Goal: Task Accomplishment & Management: Manage account settings

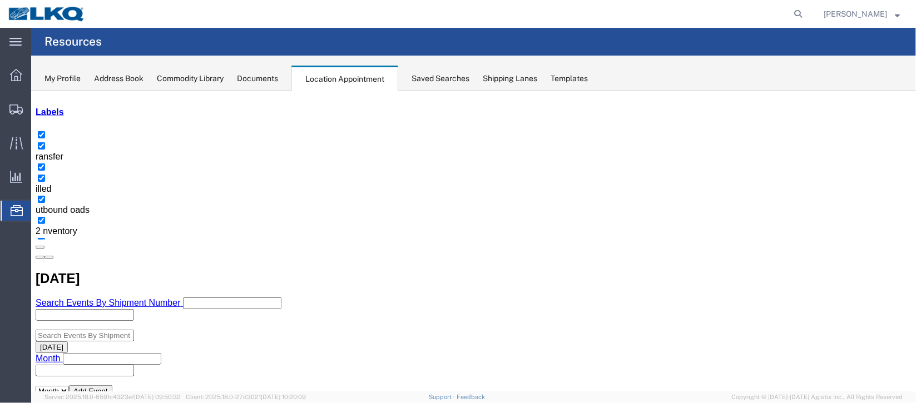
scroll to position [166, 0]
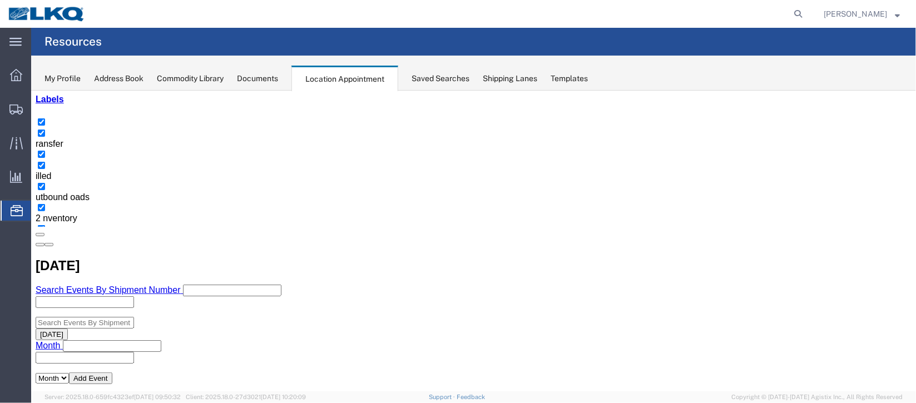
select select "1"
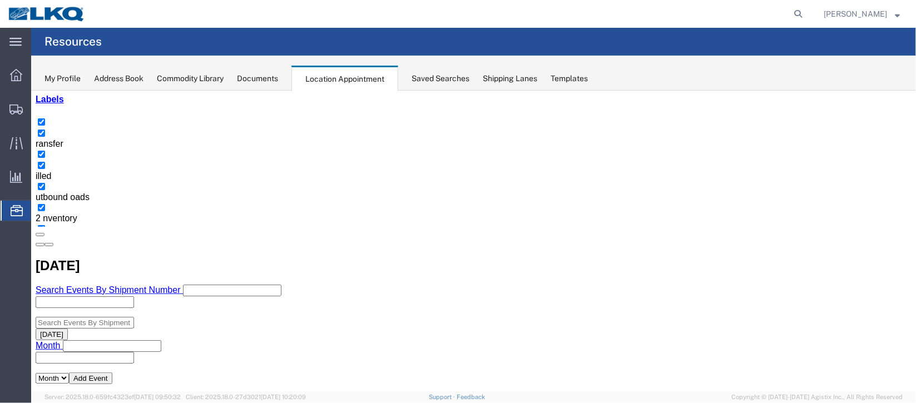
select select
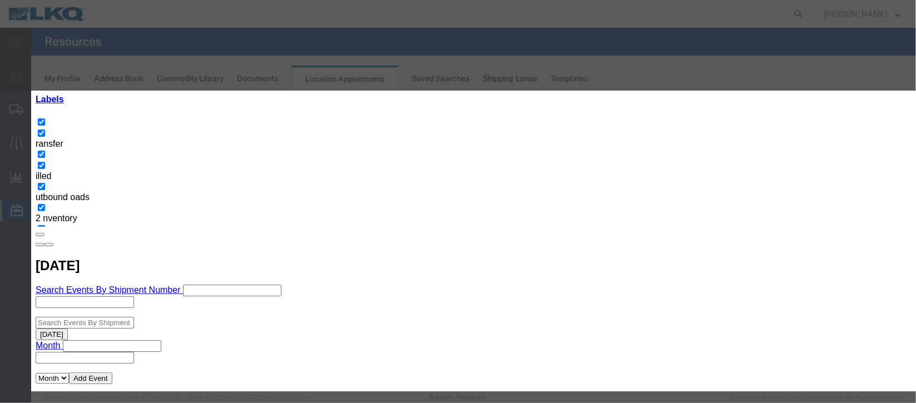
select select
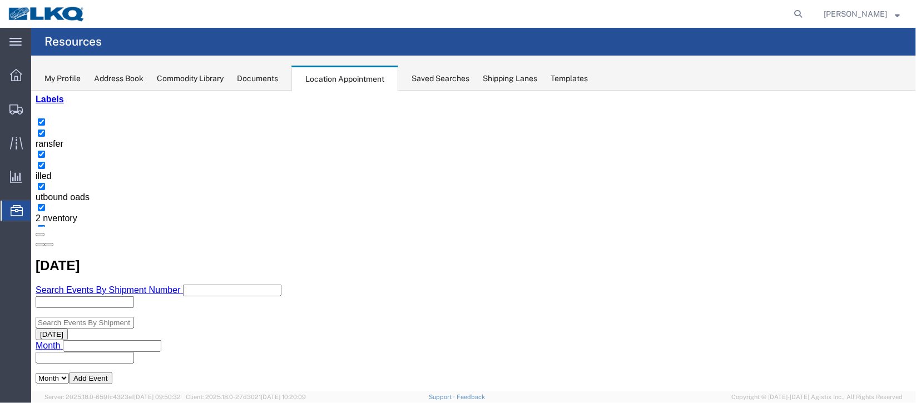
scroll to position [0, 0]
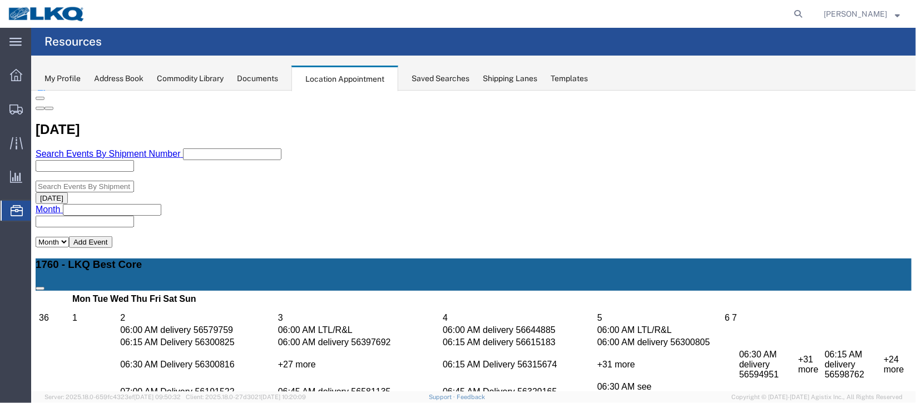
scroll to position [333, 0]
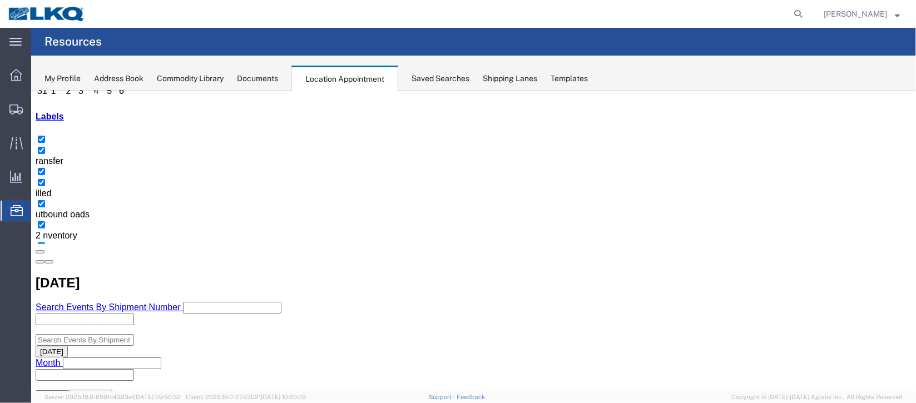
scroll to position [166, 0]
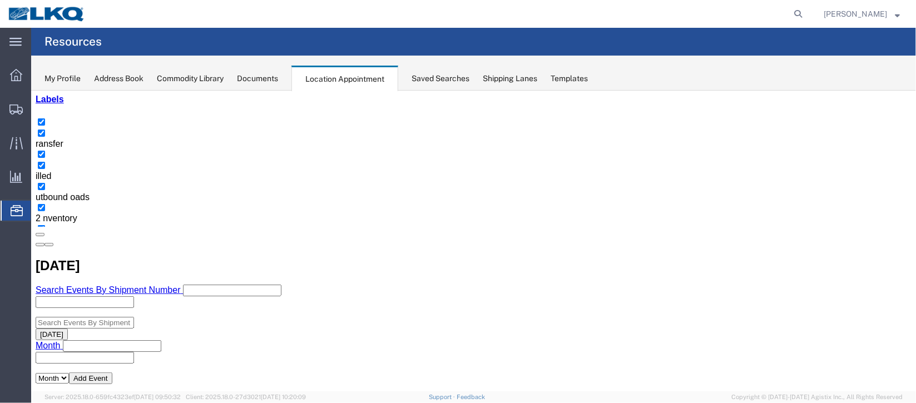
select select "100"
select select "1"
select select
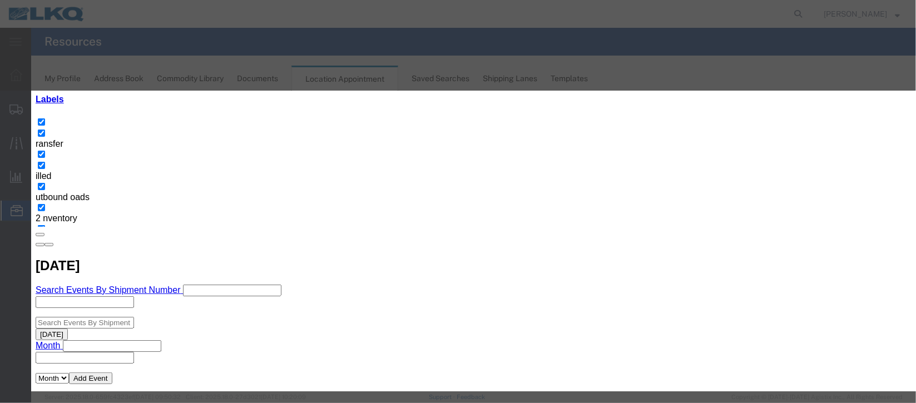
scroll to position [142, 0]
type input "de"
select select "40"
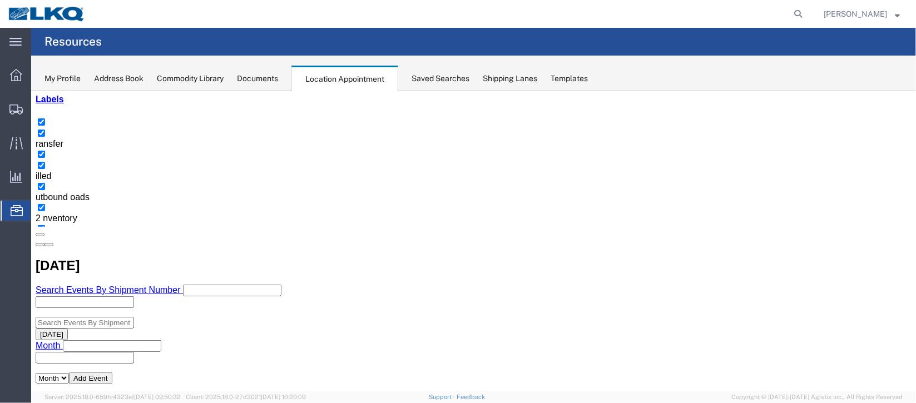
scroll to position [0, 0]
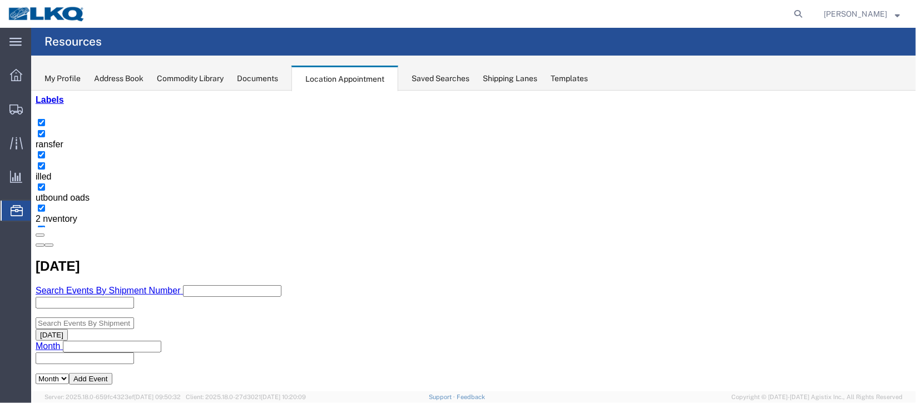
scroll to position [166, 0]
select select "1"
select select "24"
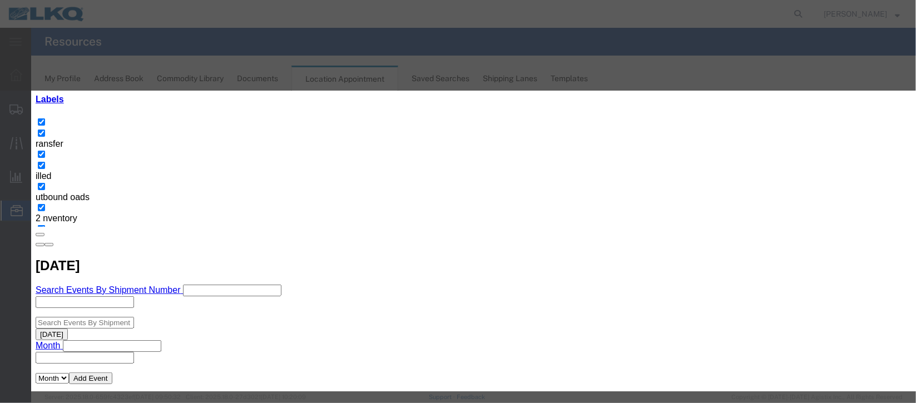
scroll to position [136, 0]
type input "de"
select select "40"
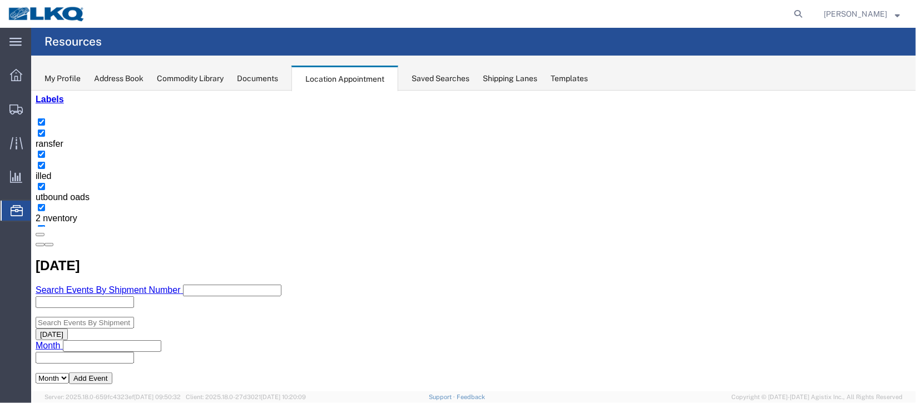
scroll to position [0, 0]
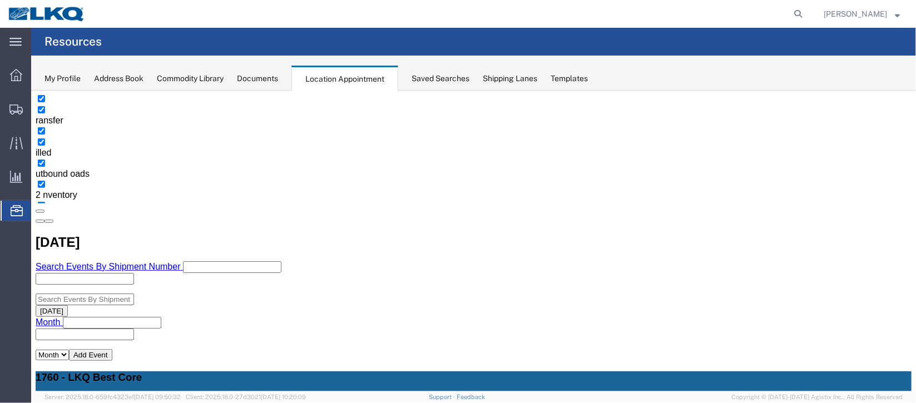
scroll to position [166, 0]
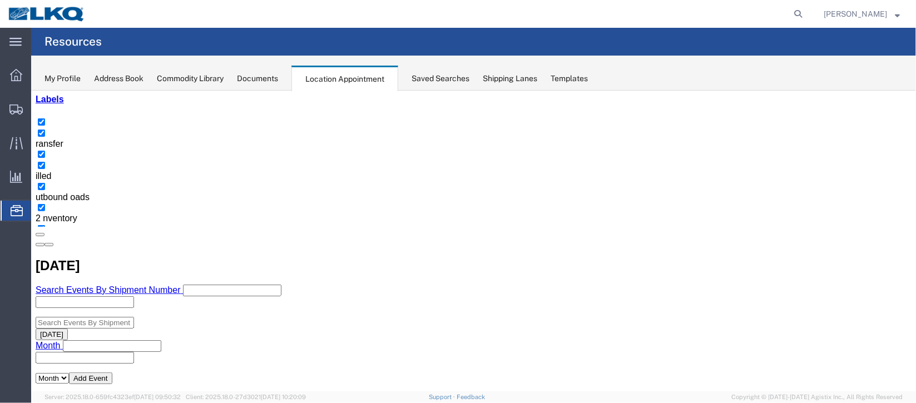
select select "1"
select select "24"
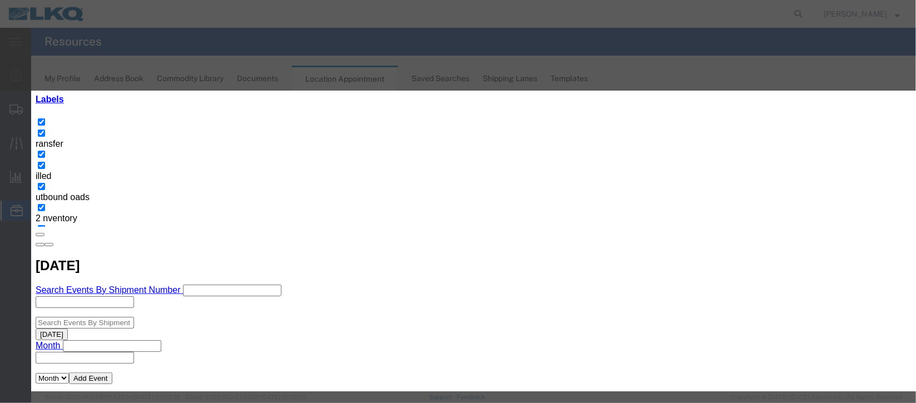
scroll to position [136, 0]
type input "de"
select select "40"
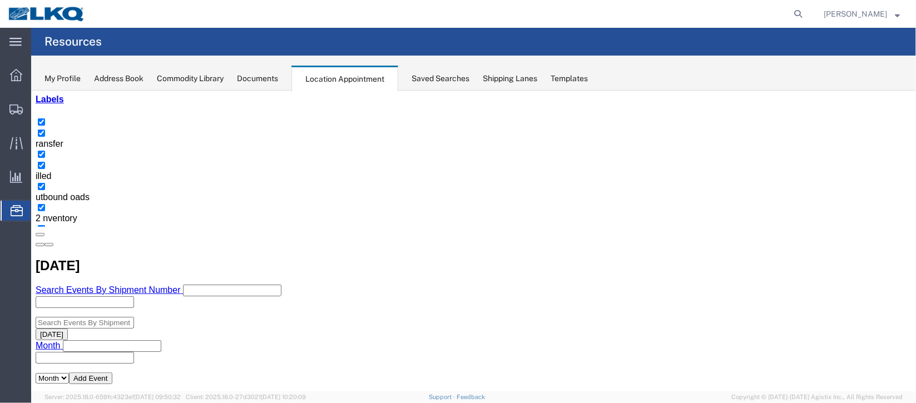
scroll to position [0, 0]
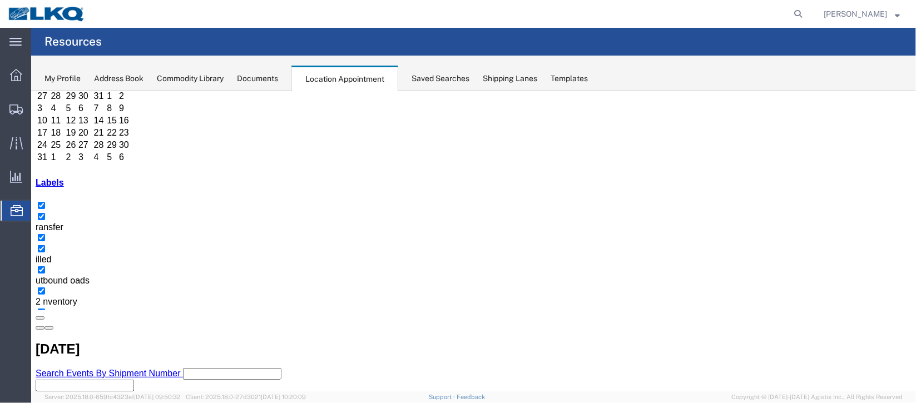
scroll to position [250, 0]
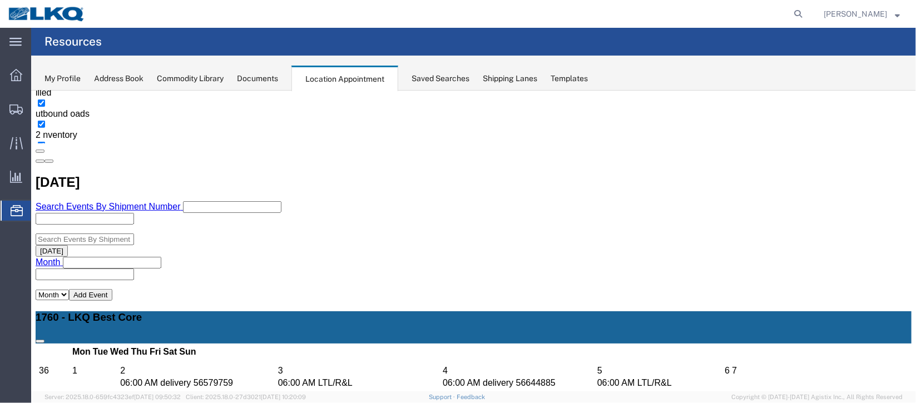
select select "1"
select select
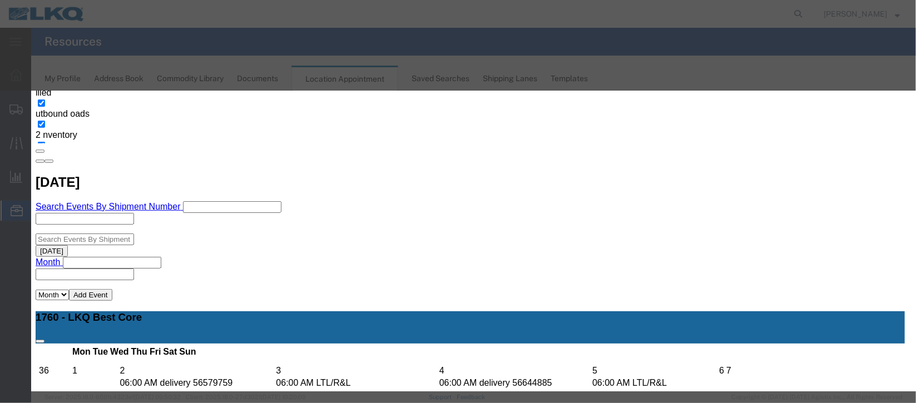
select select
type input "de"
select select "40"
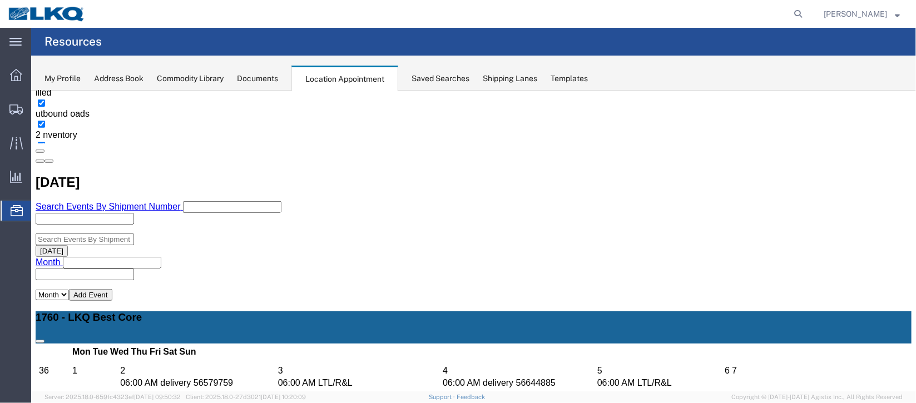
scroll to position [0, 0]
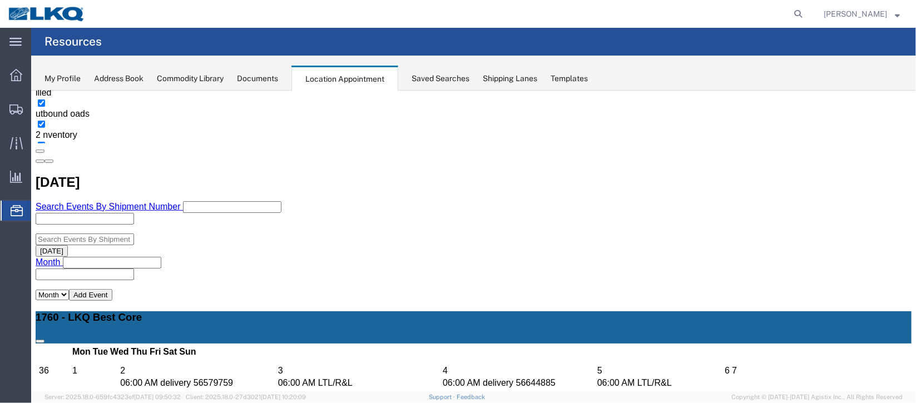
scroll to position [166, 0]
